Goal: Task Accomplishment & Management: Manage account settings

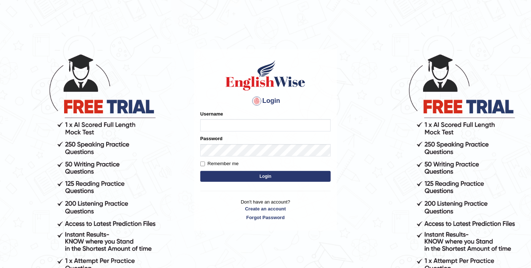
type input "[DEMOGRAPHIC_DATA]"
click at [236, 174] on button "Login" at bounding box center [265, 176] width 130 height 11
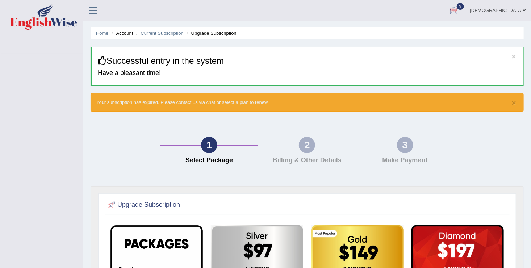
click at [100, 34] on link "Home" at bounding box center [102, 32] width 13 height 5
